Goal: Check status: Check status

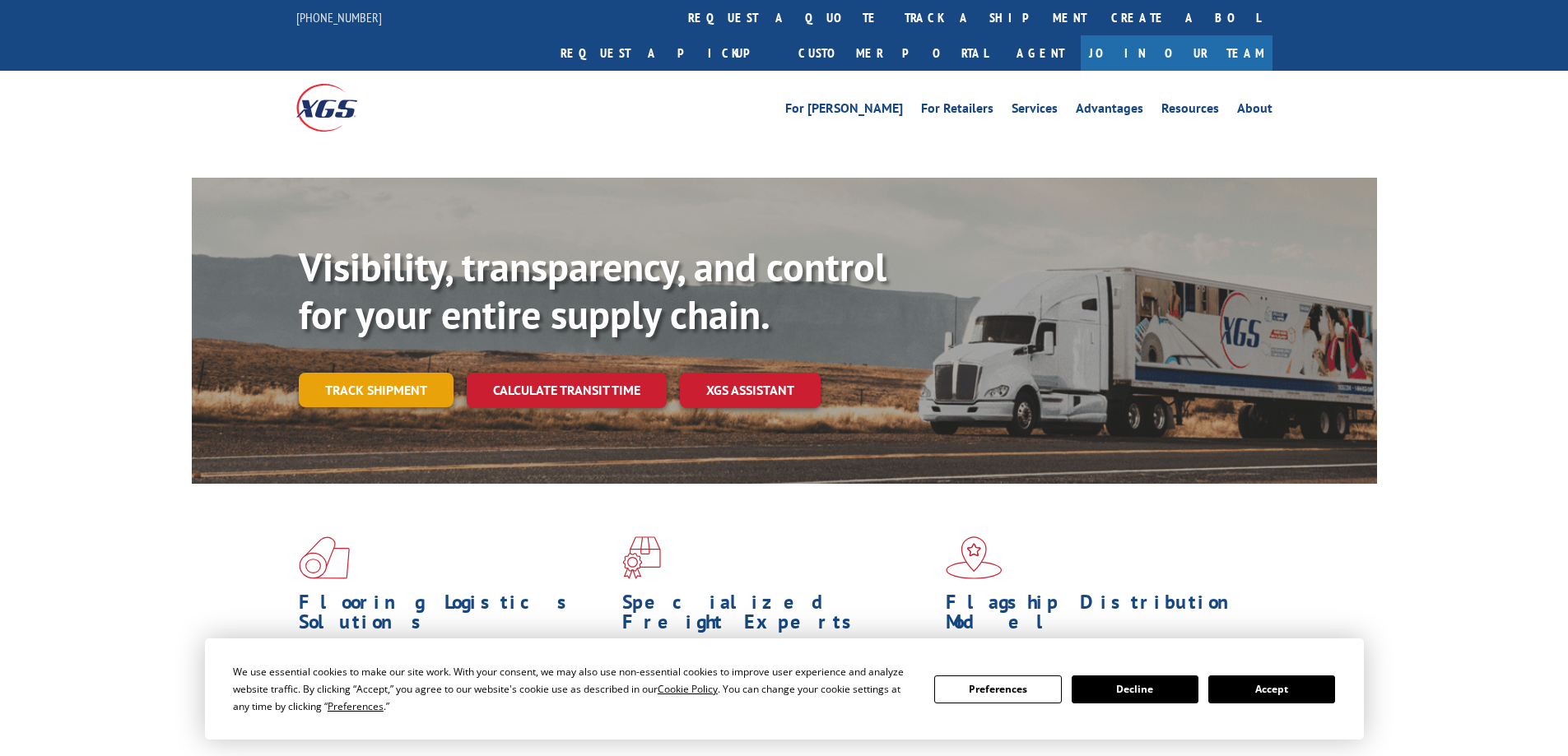
click at [381, 373] on link "Track shipment" at bounding box center [376, 390] width 155 height 35
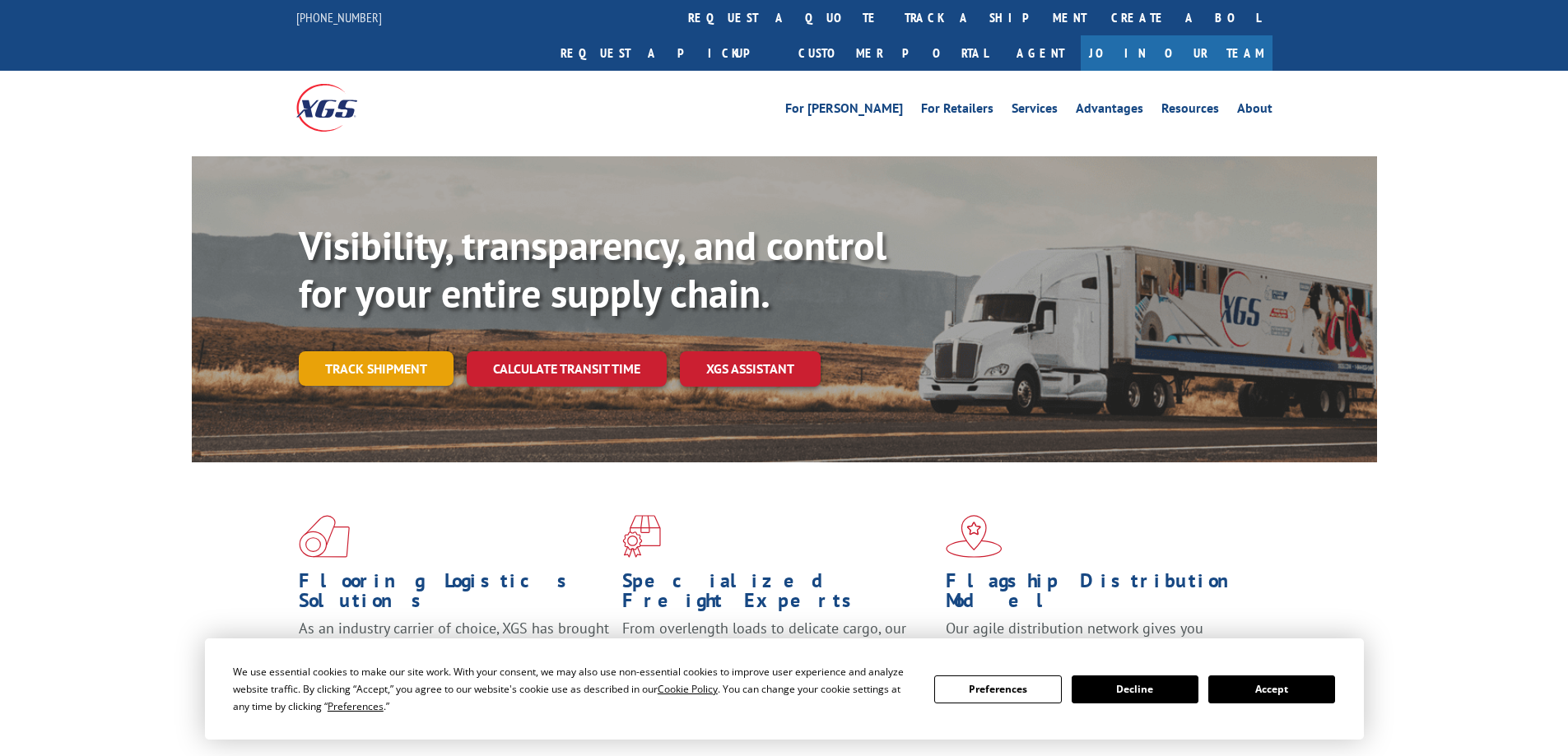
click at [377, 351] on link "Track shipment" at bounding box center [376, 368] width 155 height 35
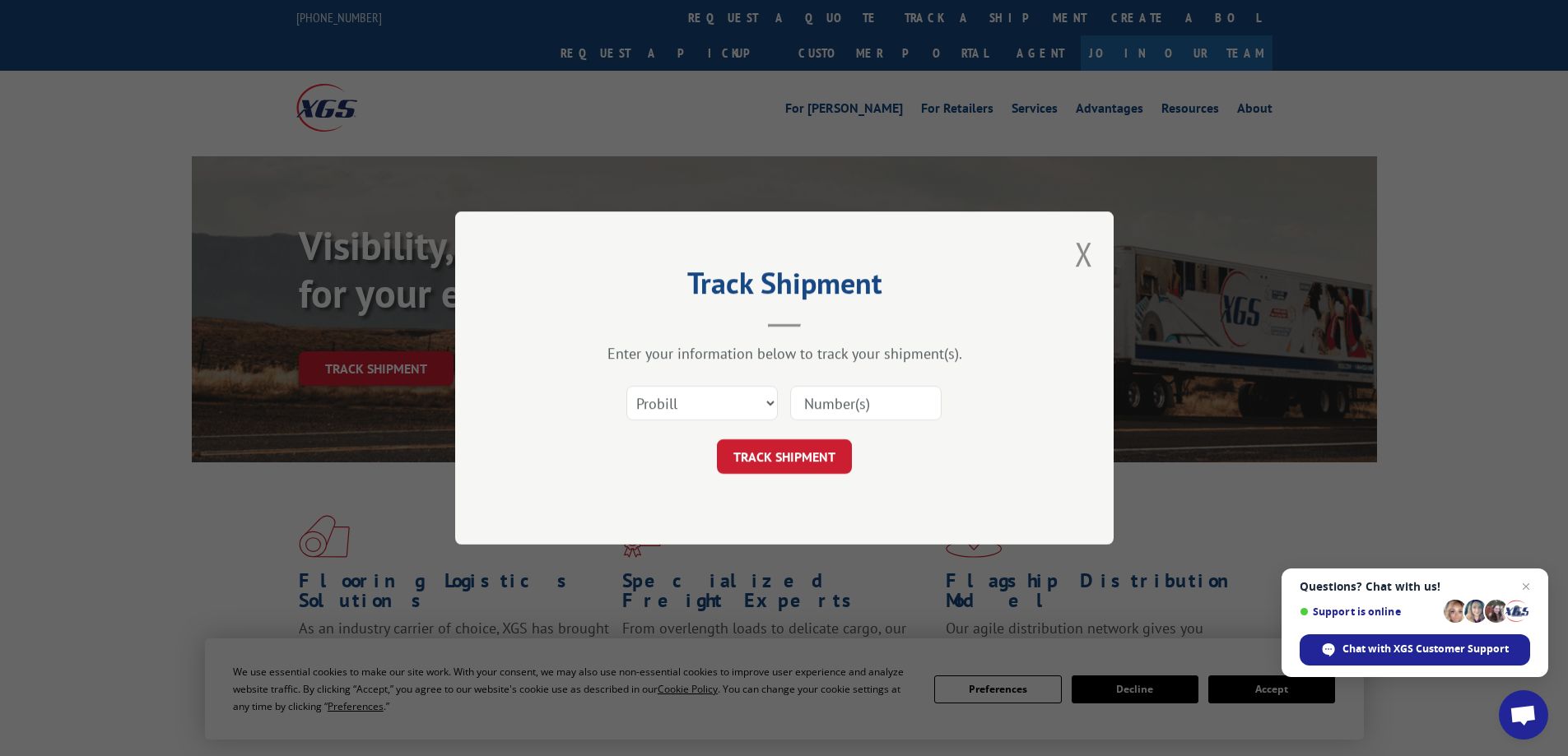
click at [815, 406] on input at bounding box center [866, 403] width 151 height 35
paste input "16945325"
type input "16945325"
click at [844, 440] on button "TRACK SHIPMENT" at bounding box center [784, 457] width 135 height 35
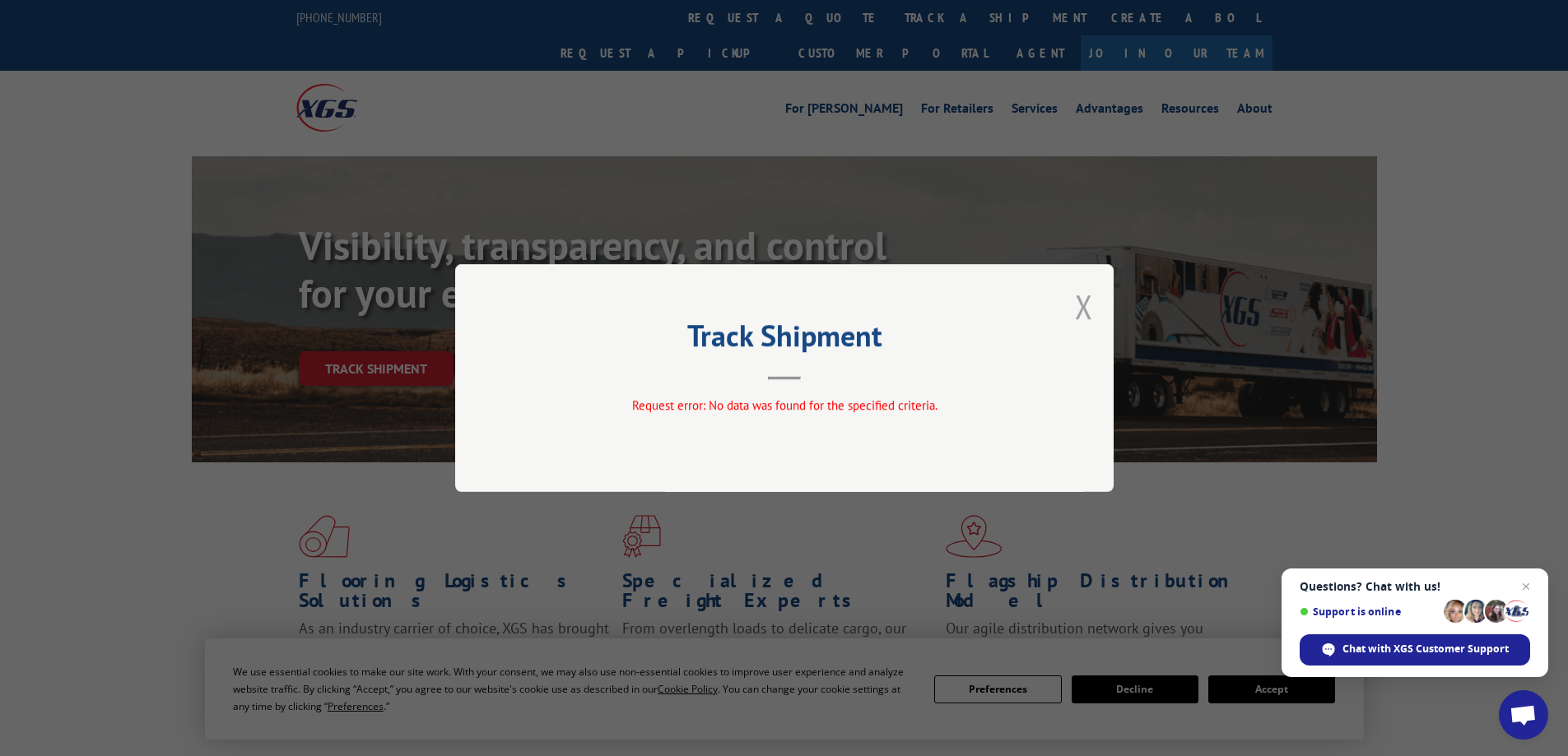
click at [1085, 299] on button "Close modal" at bounding box center [1084, 306] width 18 height 43
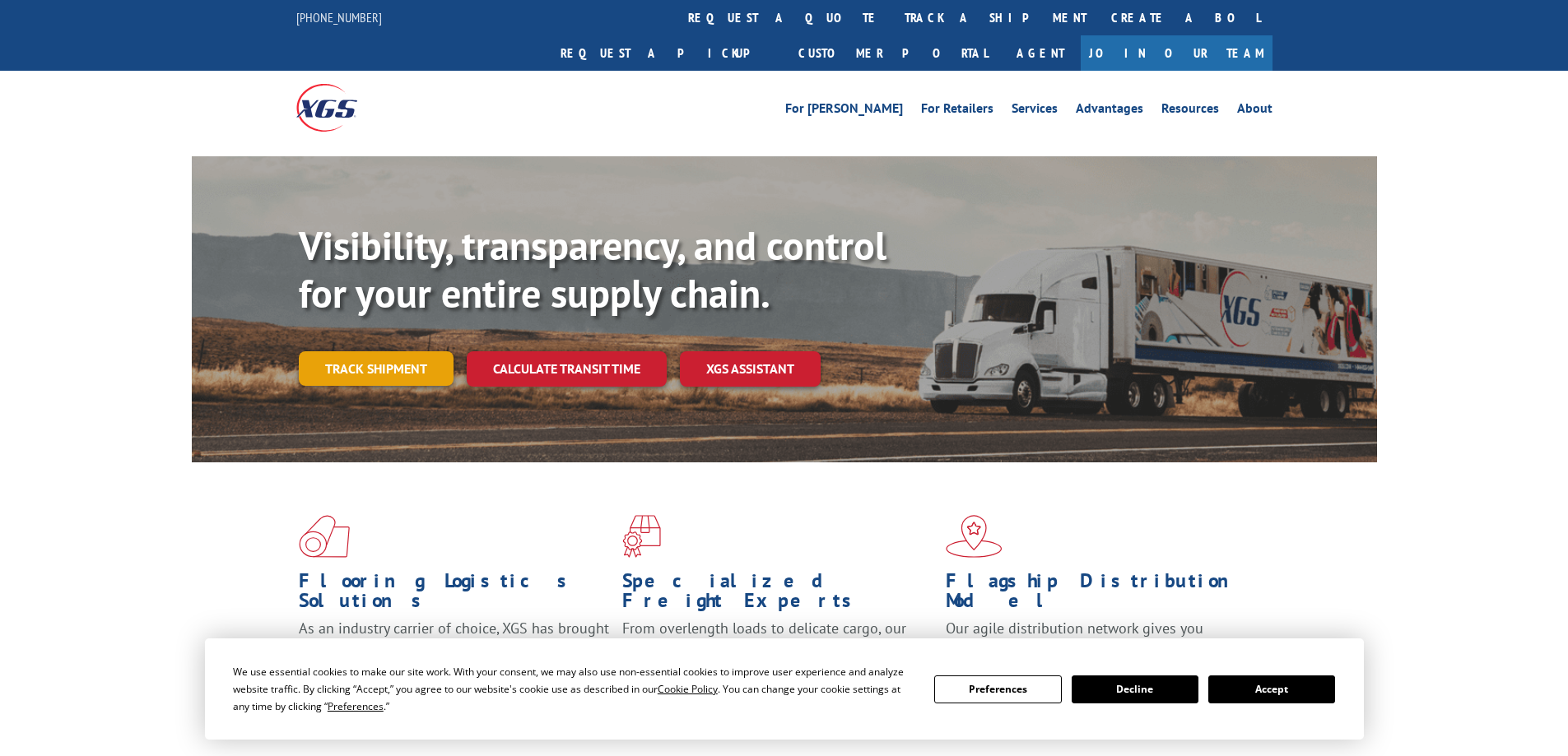
click at [408, 351] on link "Track shipment" at bounding box center [376, 368] width 155 height 35
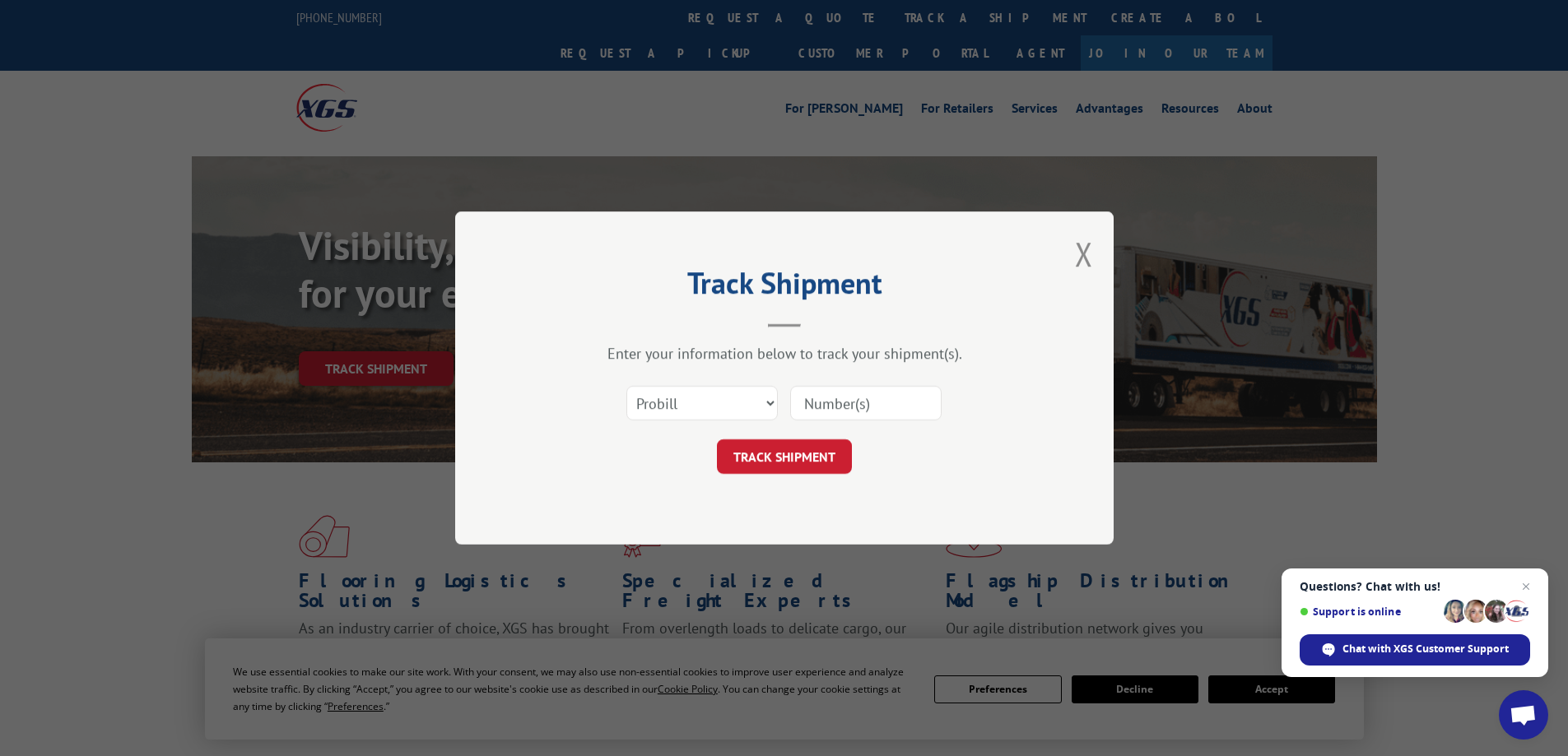
click at [861, 407] on input at bounding box center [866, 403] width 151 height 35
paste input "16945325"
type input "16945325"
click button "TRACK SHIPMENT" at bounding box center [784, 457] width 135 height 35
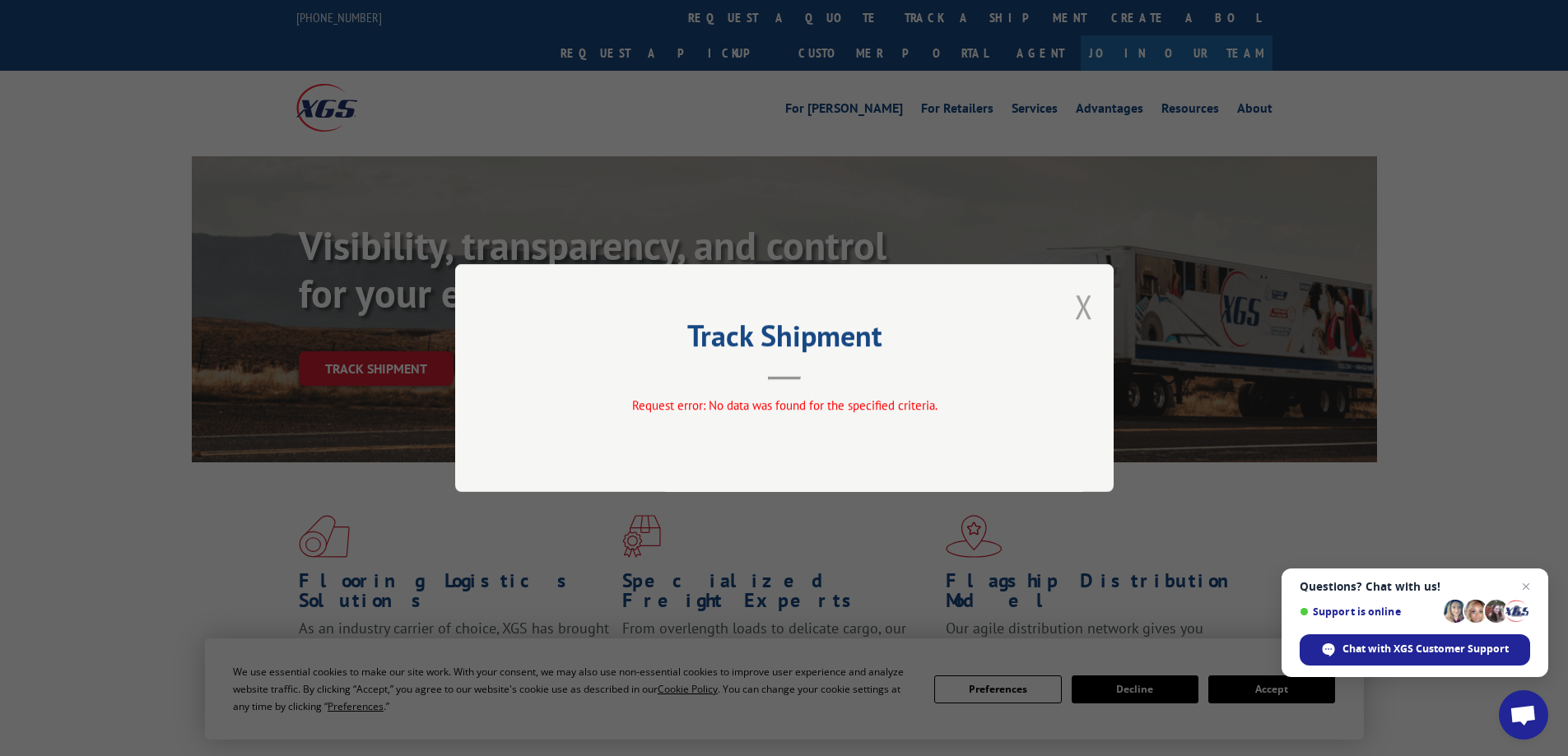
click at [1081, 310] on button "Close modal" at bounding box center [1084, 306] width 18 height 43
